Goal: Information Seeking & Learning: Stay updated

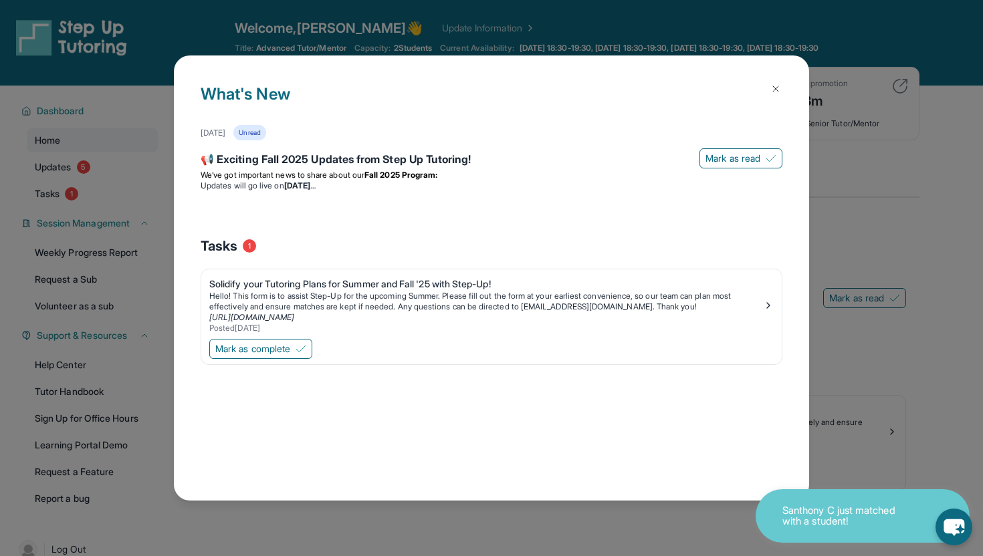
click at [784, 82] on button at bounding box center [775, 89] width 27 height 27
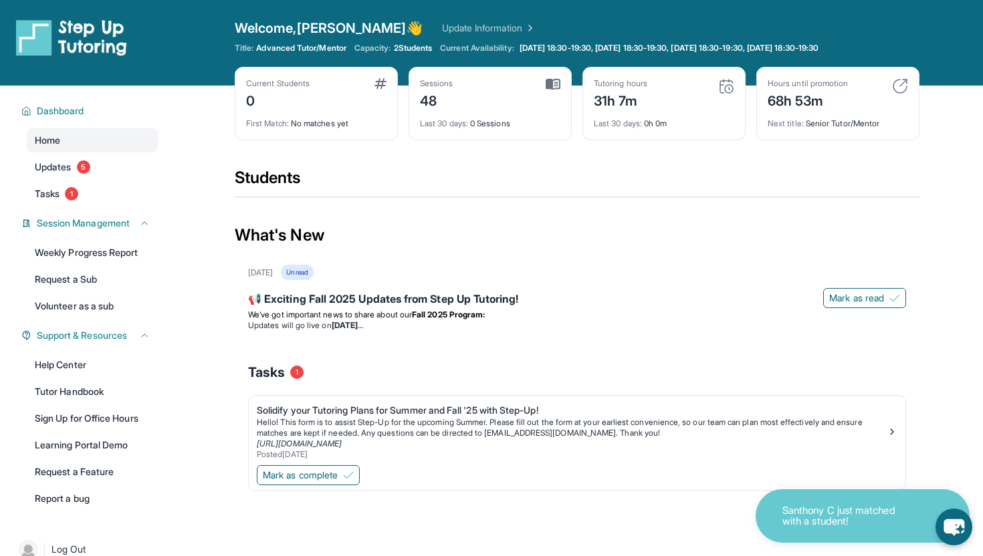
click at [344, 84] on div "Current Students 0" at bounding box center [316, 94] width 140 height 32
click at [327, 124] on div "First Match : No matches yet" at bounding box center [316, 119] width 140 height 19
click at [381, 79] on img at bounding box center [380, 83] width 12 height 11
click at [442, 28] on link "Update Information" at bounding box center [489, 27] width 94 height 13
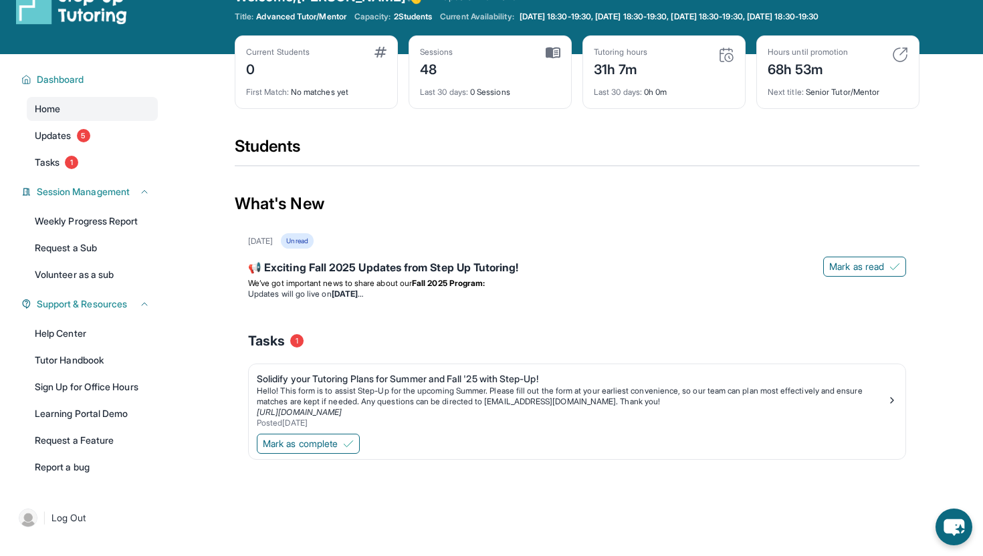
scroll to position [27, 0]
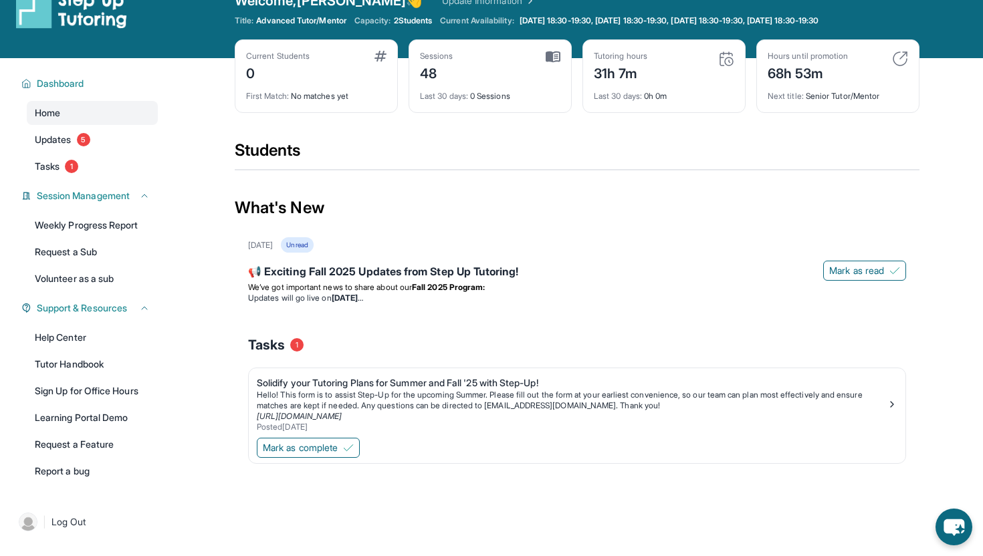
click at [333, 91] on div "First Match : No matches yet" at bounding box center [316, 92] width 140 height 19
click at [374, 51] on img at bounding box center [380, 56] width 12 height 11
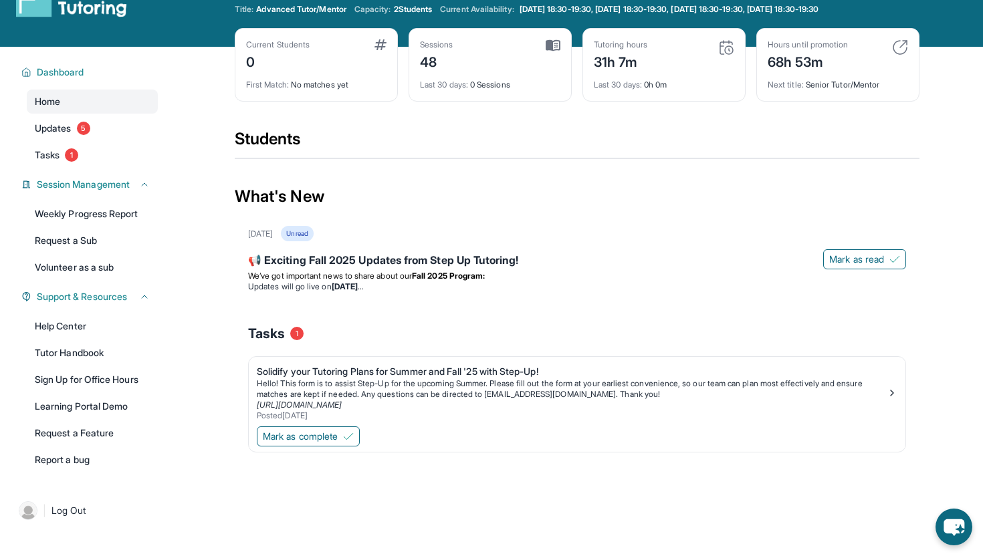
scroll to position [0, 0]
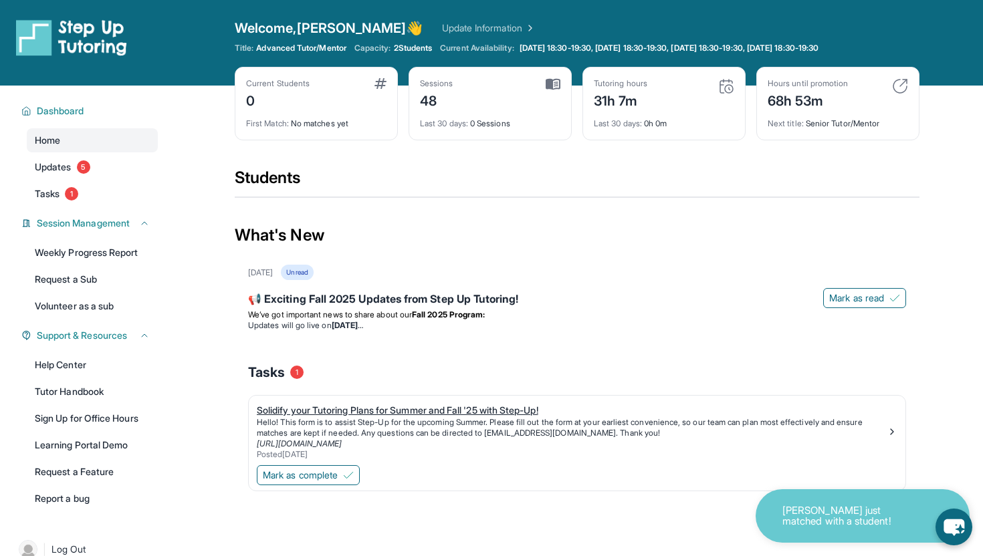
click at [366, 450] on div "Posted 5/20/2025" at bounding box center [572, 454] width 630 height 11
click at [493, 310] on p "We’ve got important news to share about our Fall 2025 Program:" at bounding box center [577, 315] width 658 height 11
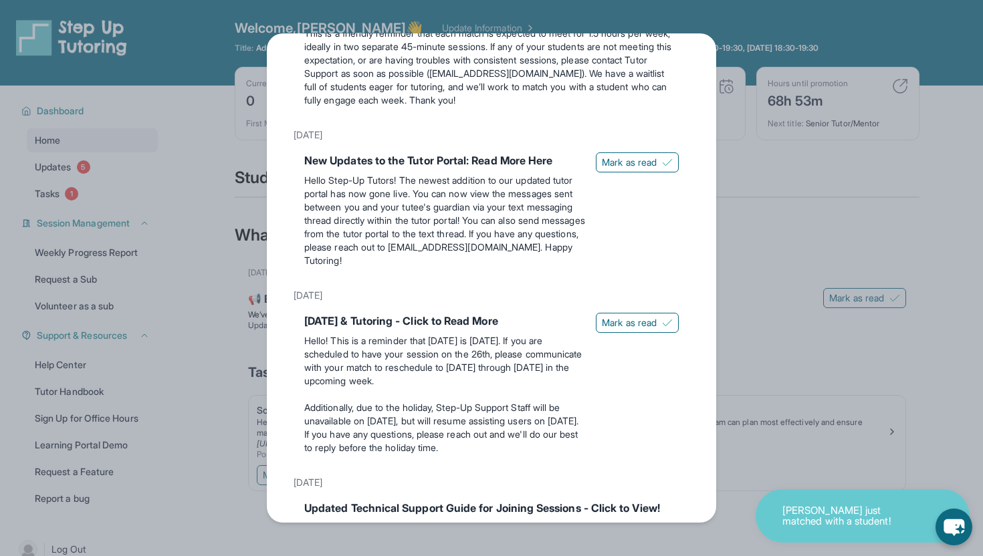
scroll to position [1229, 0]
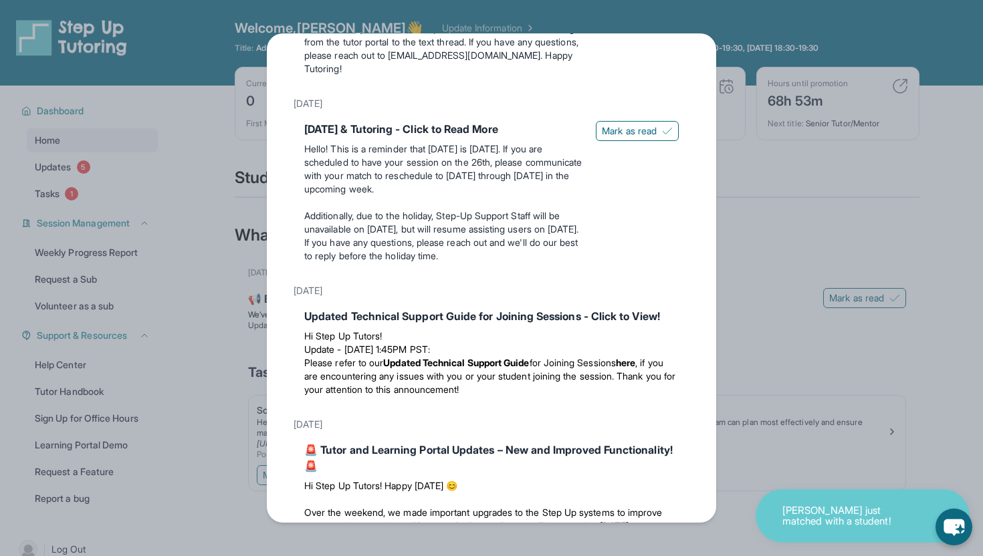
click at [228, 303] on div "Updates August 27th 📢 Exciting Fall 2025 Updates from Step Up Tutoring! We’ve g…" at bounding box center [491, 278] width 983 height 556
